Goal: Task Accomplishment & Management: Use online tool/utility

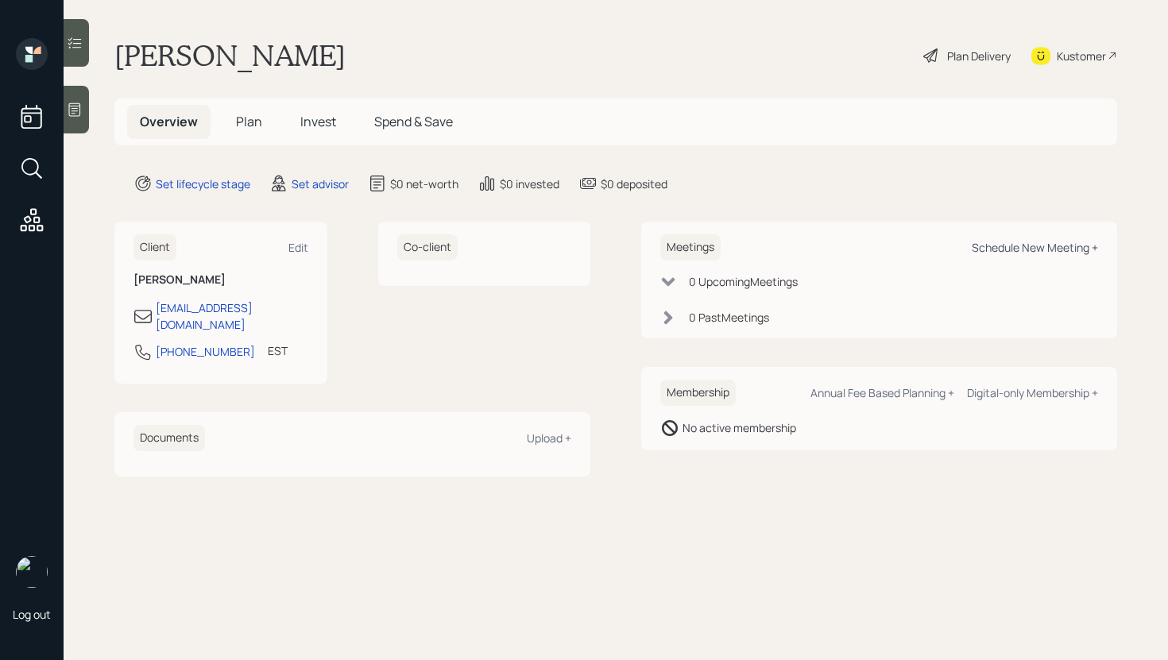
click at [1050, 246] on div "Schedule New Meeting +" at bounding box center [1035, 247] width 126 height 15
select select "round-robin"
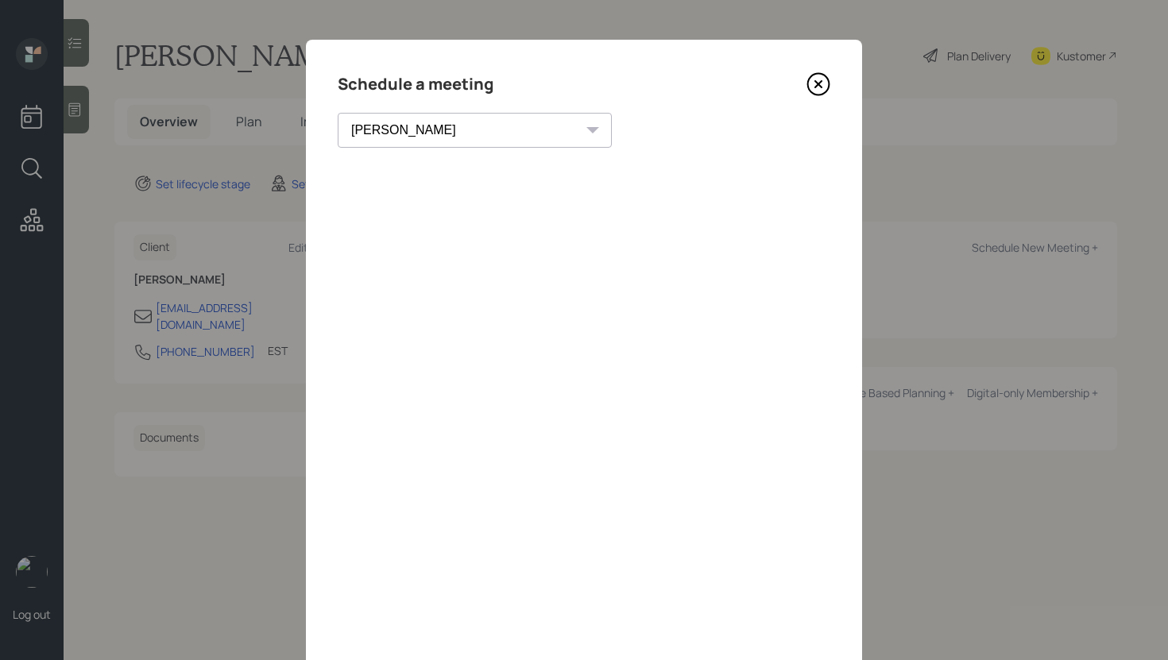
click at [820, 91] on icon at bounding box center [819, 84] width 24 height 24
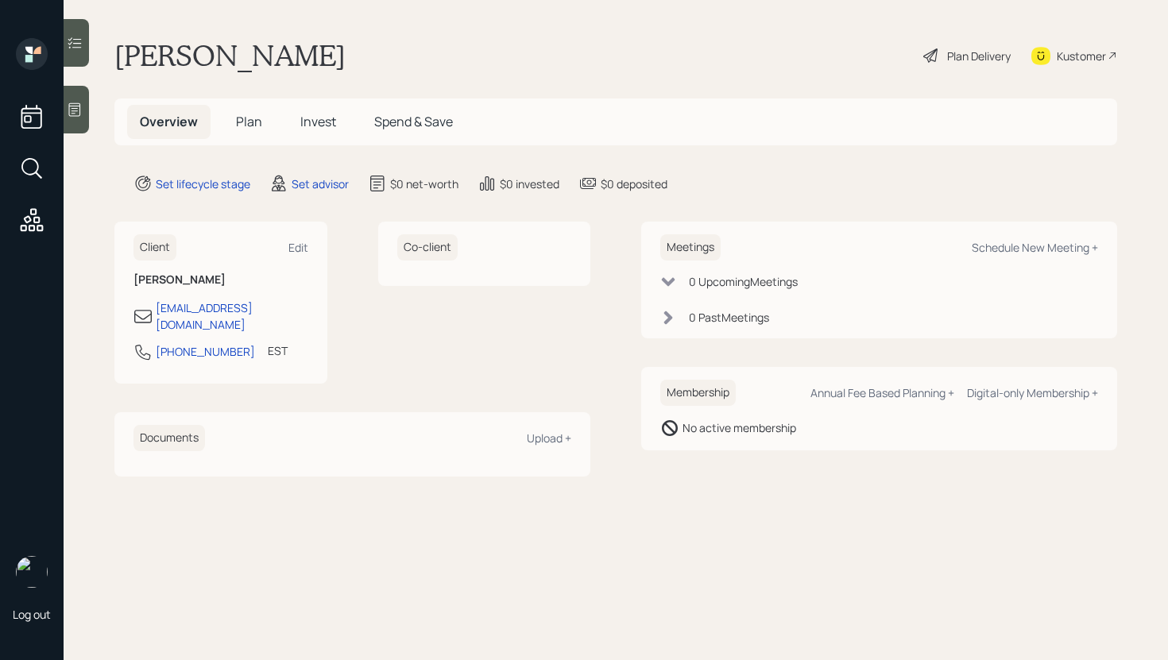
click at [1061, 61] on div "Kustomer" at bounding box center [1081, 56] width 49 height 17
click at [84, 116] on div at bounding box center [76, 110] width 25 height 48
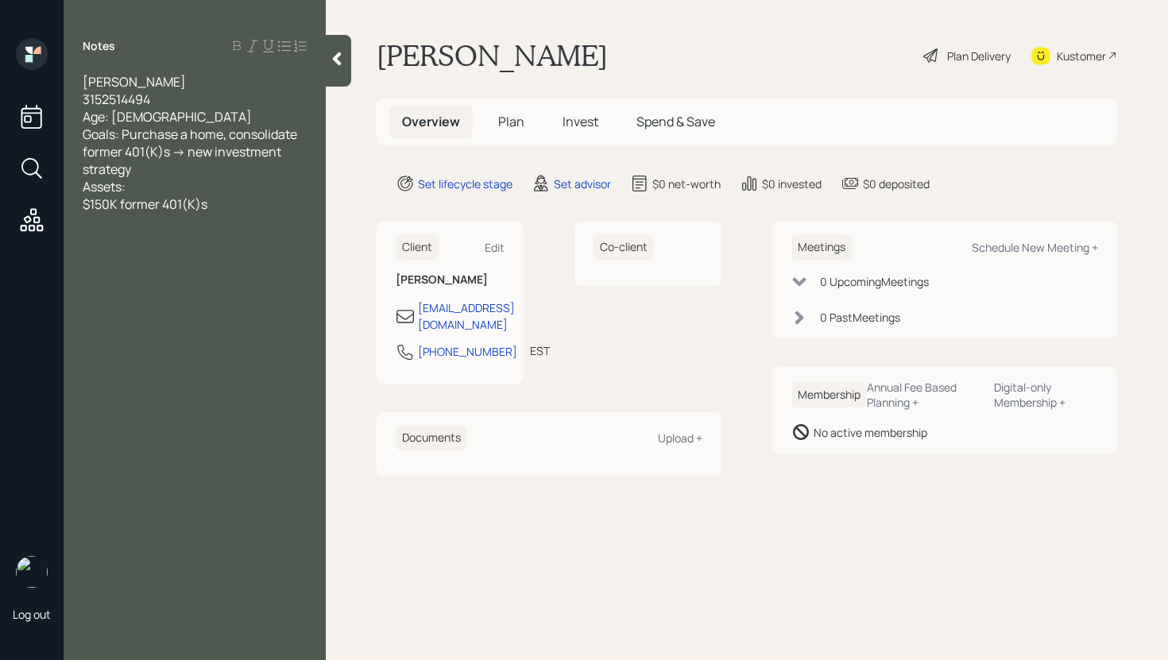
click at [333, 79] on div at bounding box center [338, 61] width 25 height 52
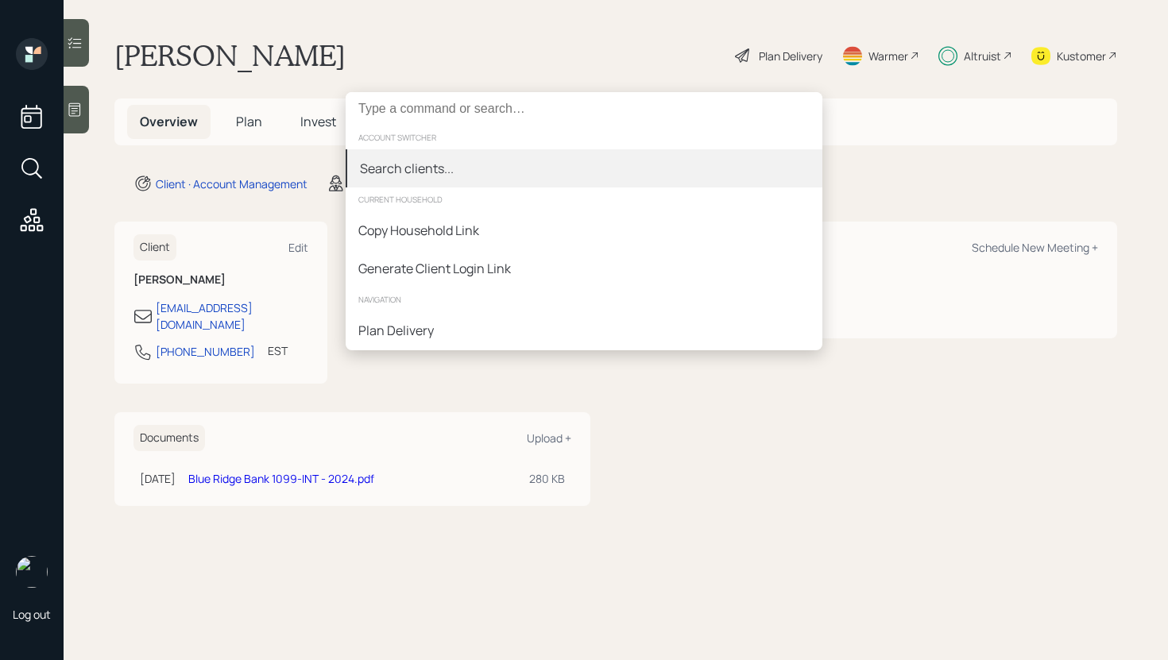
type input "[PERSON_NAME]"
